Goal: Navigation & Orientation: Find specific page/section

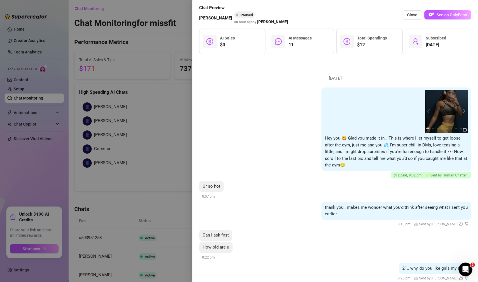
scroll to position [1127, 0]
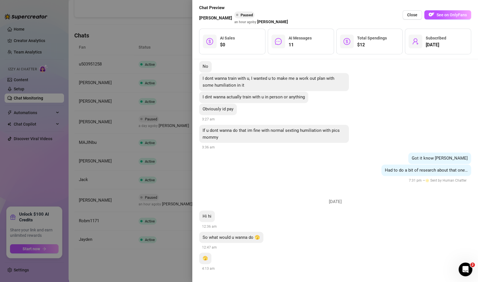
click at [100, 164] on div at bounding box center [239, 141] width 478 height 282
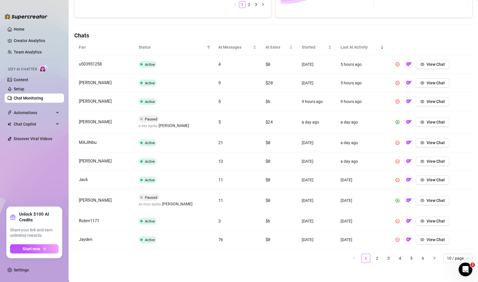
click at [23, 23] on ul "Home Creator Analytics Team Analytics Izzy AI Chatter Content Setup Chat Monito…" at bounding box center [34, 113] width 59 height 182
click at [21, 27] on link "Home" at bounding box center [19, 29] width 11 height 5
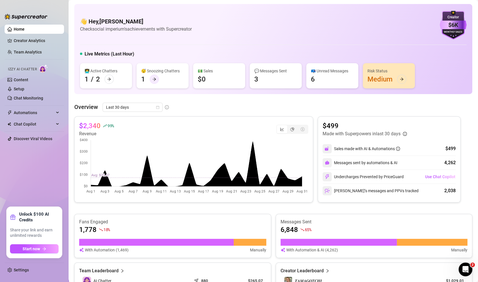
click at [152, 82] on div at bounding box center [154, 79] width 9 height 9
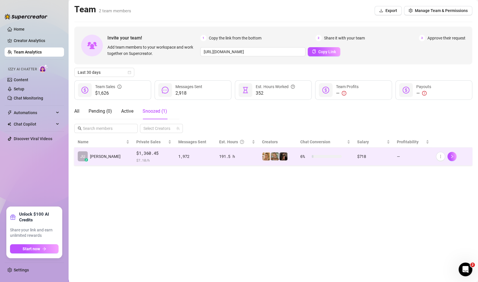
click at [180, 149] on td "1,972" at bounding box center [195, 157] width 41 height 18
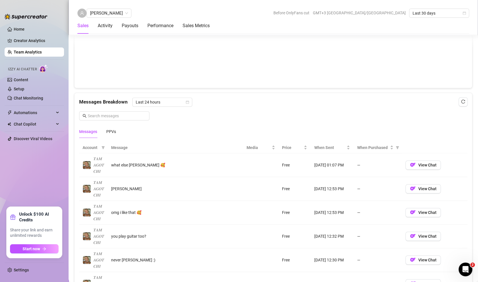
scroll to position [314, 0]
click at [115, 129] on div "PPVs" at bounding box center [111, 132] width 10 height 6
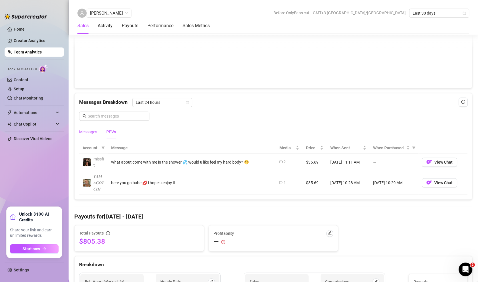
click at [92, 129] on div "Messages" at bounding box center [88, 132] width 18 height 6
